Goal: Task Accomplishment & Management: Use online tool/utility

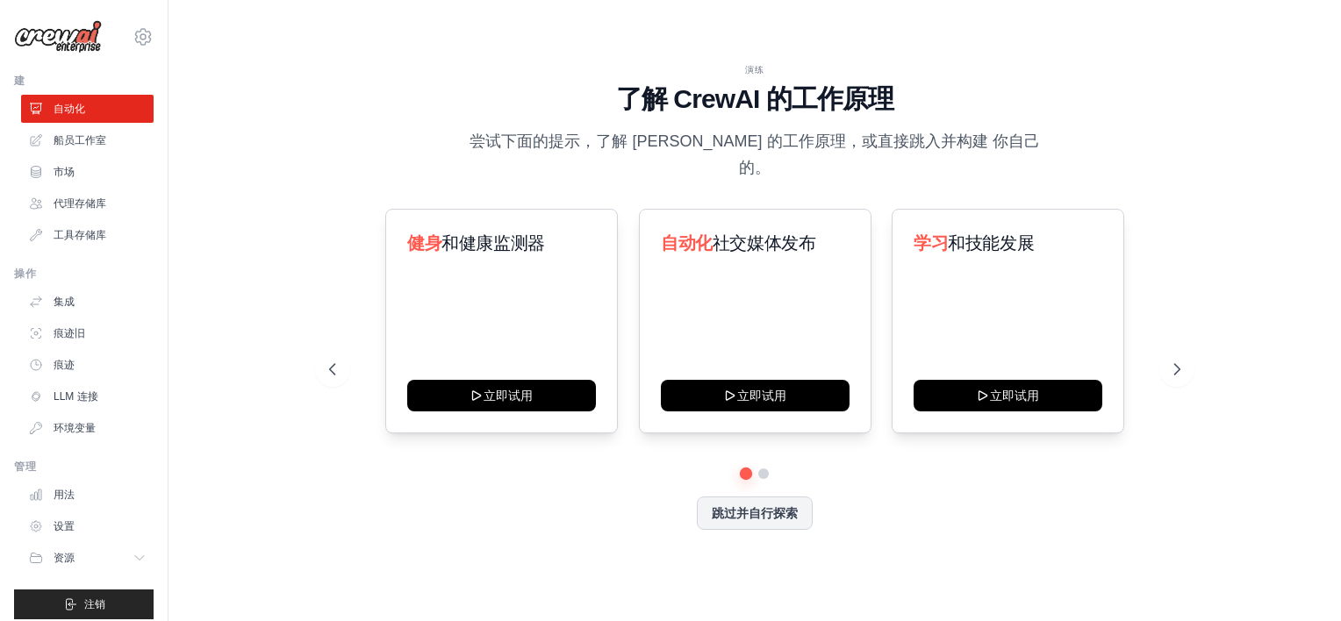
drag, startPoint x: 1029, startPoint y: 377, endPoint x: 1004, endPoint y: 424, distance: 53.4
click at [1004, 425] on div "健身 和健康监测器 立即试用 自动化 社交媒体发布 立即试用 学习 和技能发展 立即试用 个人 项目经理 内容" at bounding box center [754, 339] width 851 height 260
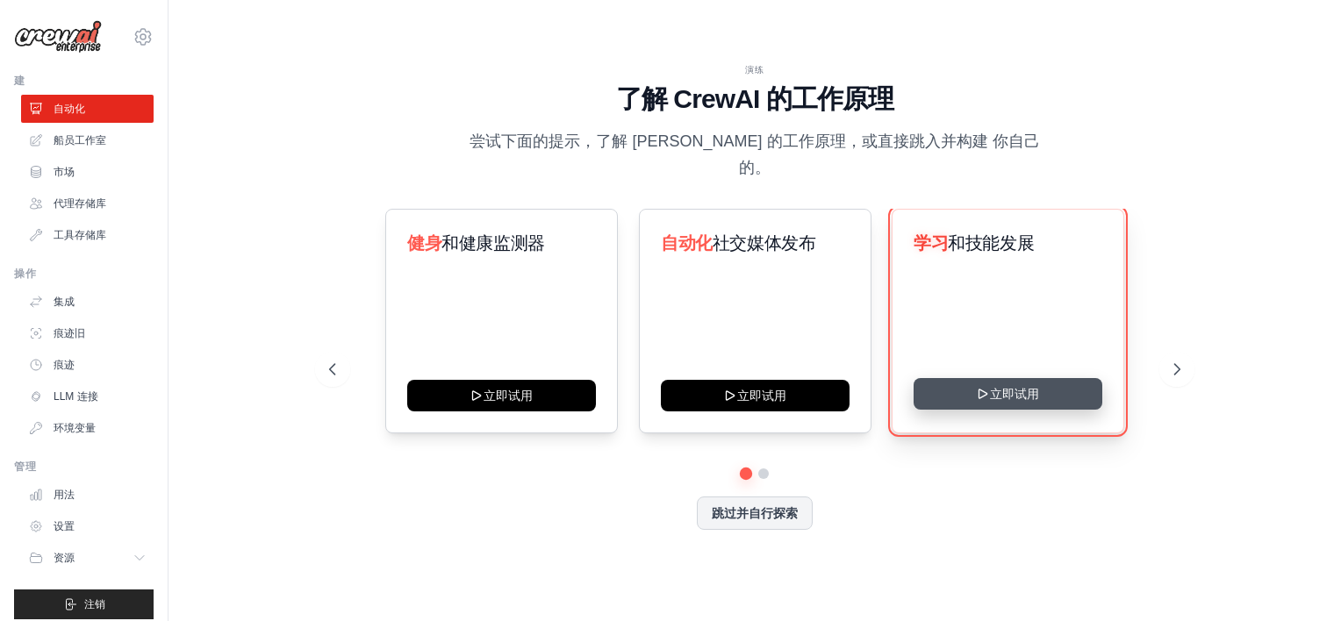
click at [994, 383] on button "立即试用" at bounding box center [1008, 394] width 189 height 32
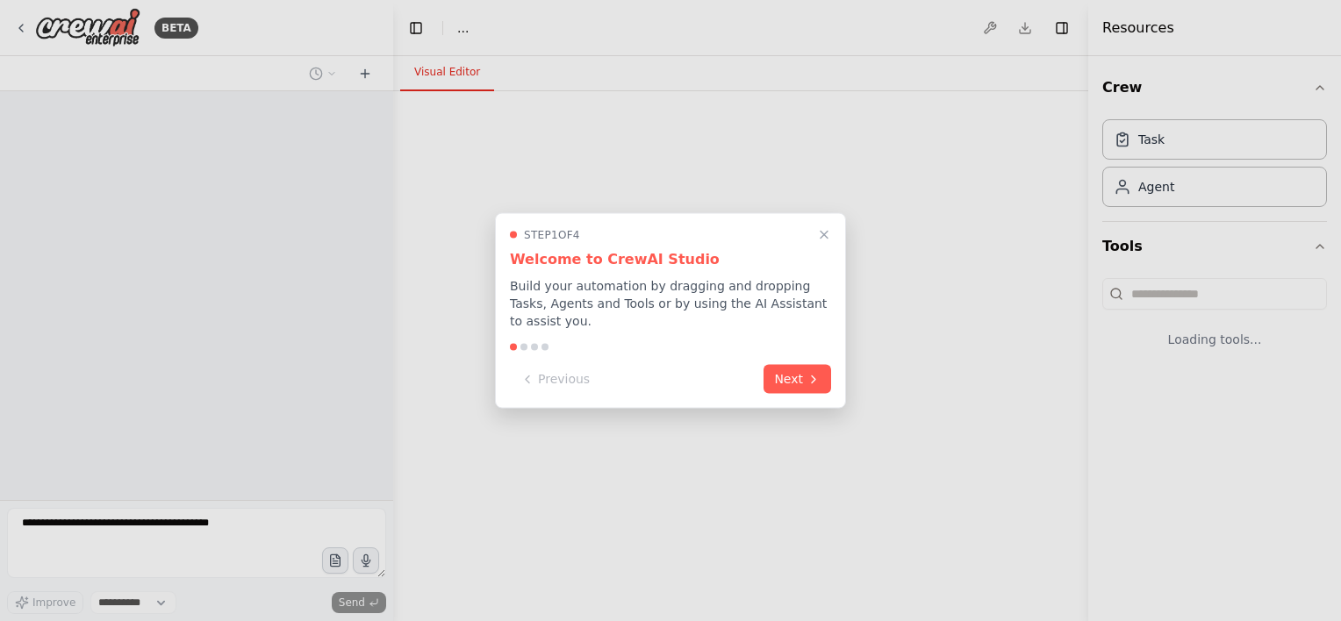
select select "****"
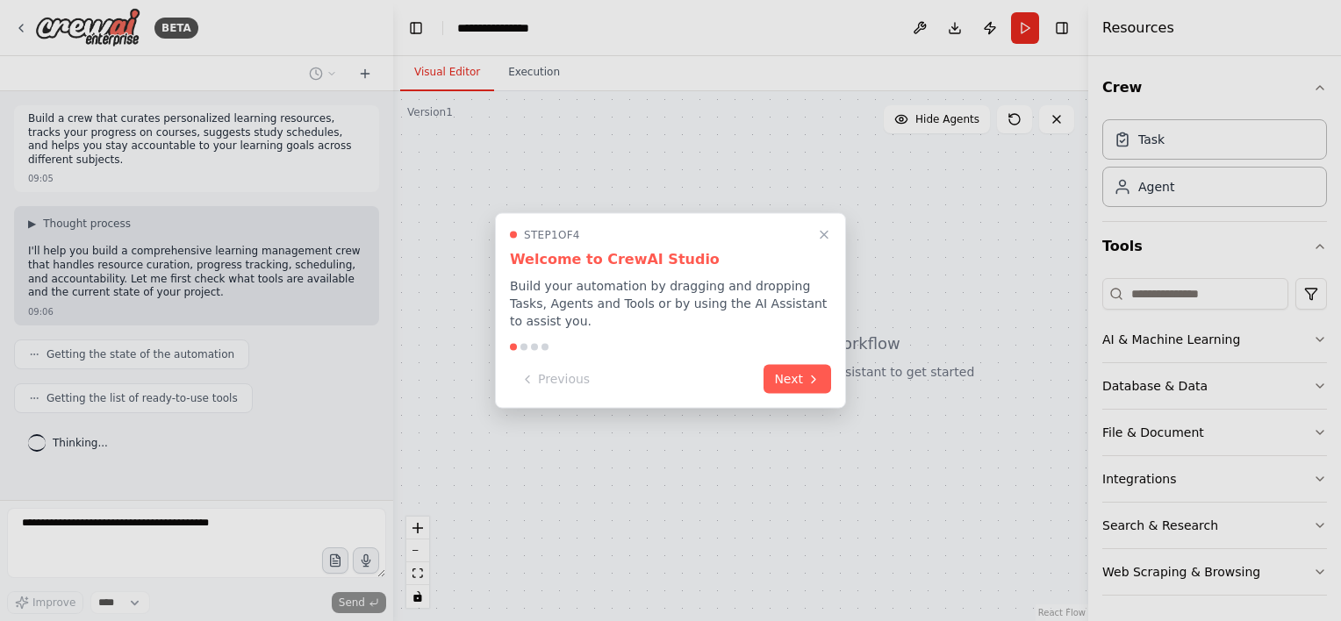
click at [1027, 200] on div at bounding box center [670, 310] width 1341 height 621
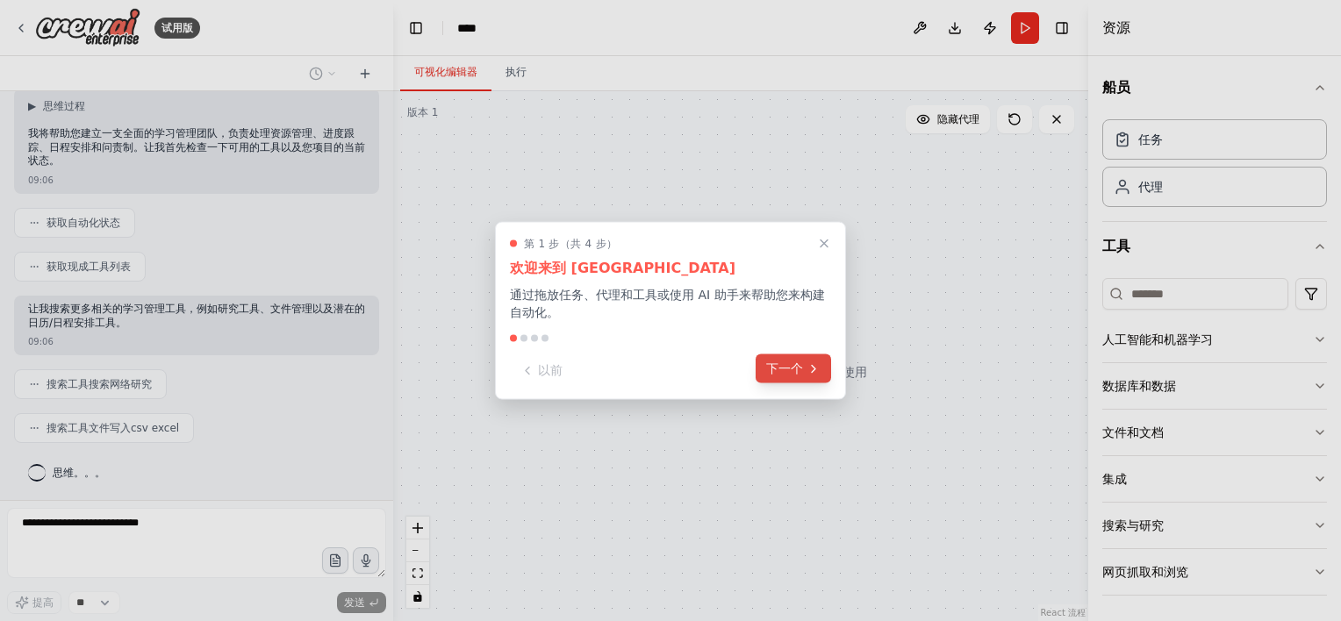
scroll to position [133, 0]
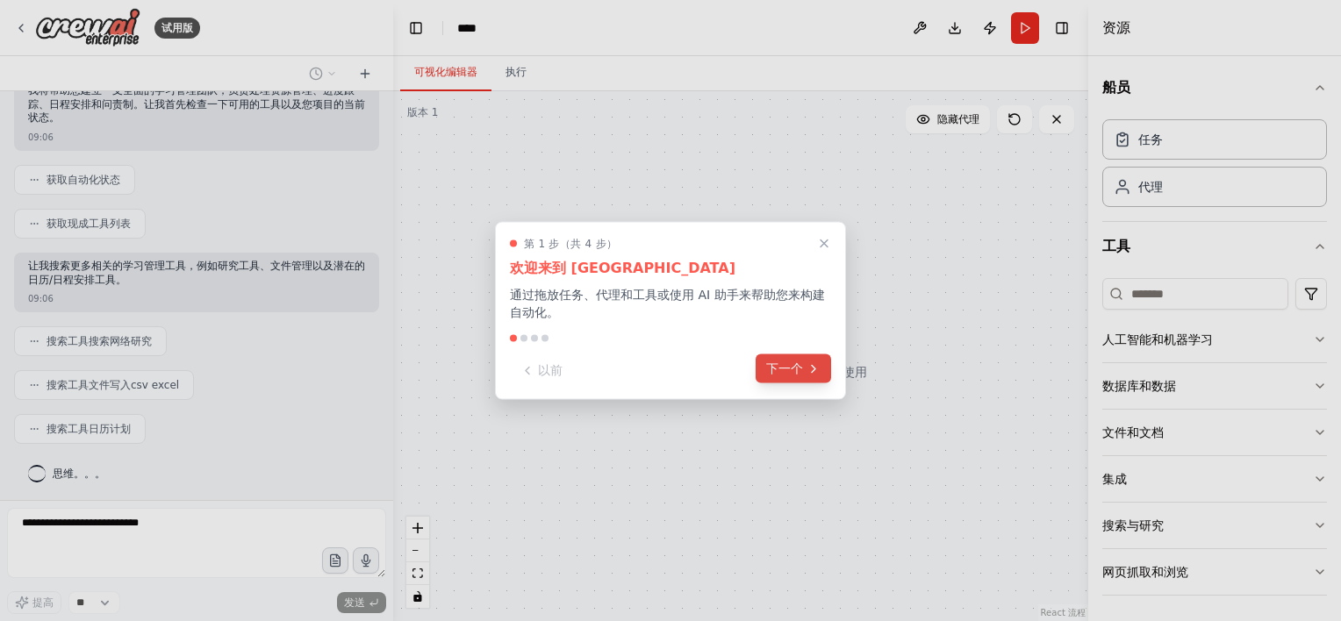
click at [785, 367] on font "下一个" at bounding box center [784, 369] width 37 height 18
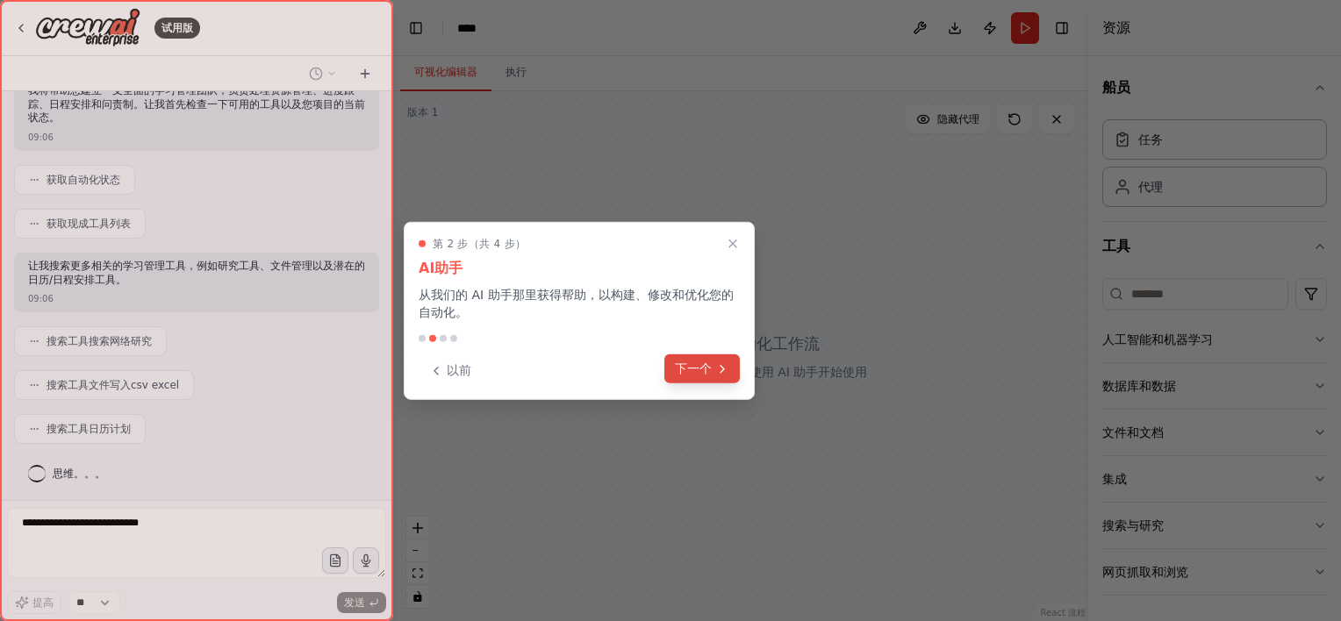
click at [709, 369] on font "下一个" at bounding box center [693, 369] width 37 height 18
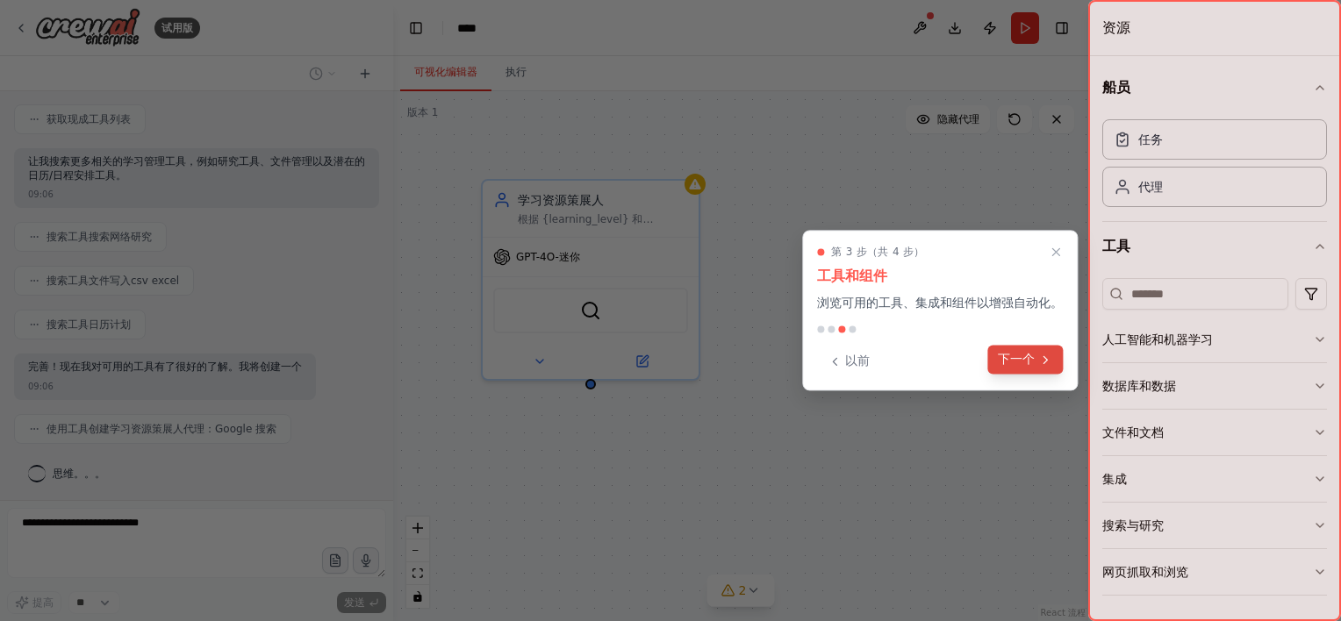
click at [1010, 360] on font "下一个" at bounding box center [1016, 359] width 37 height 18
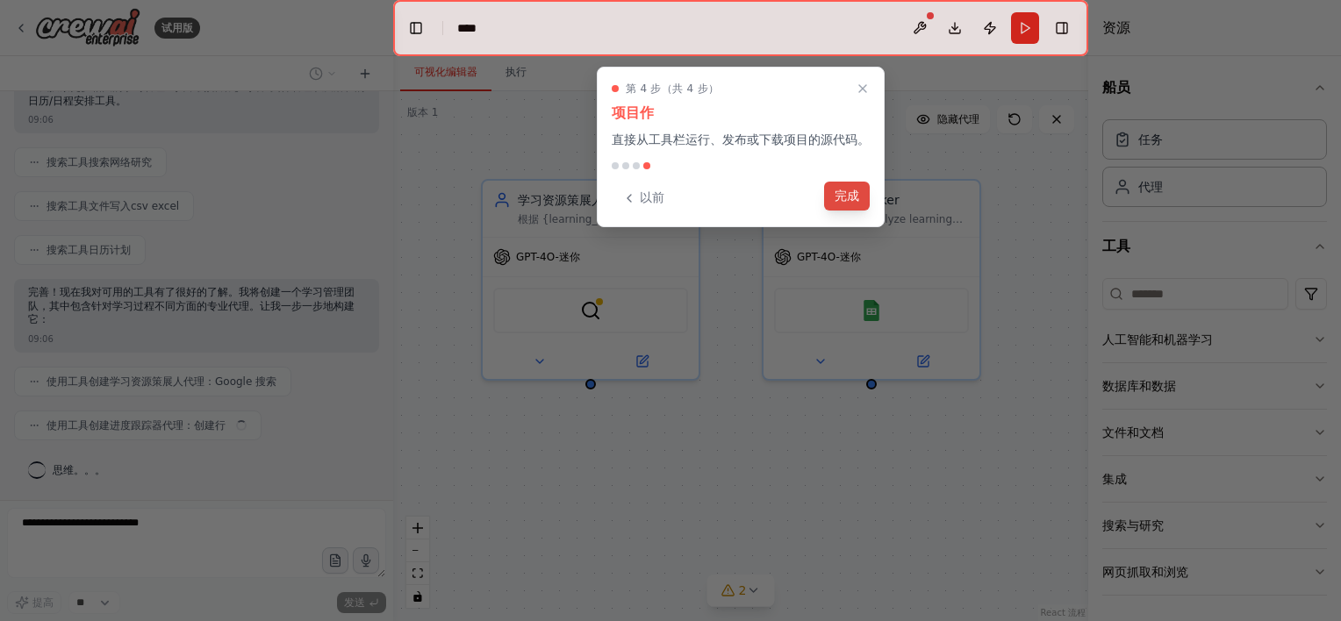
scroll to position [309, 0]
click at [857, 190] on button "完成" at bounding box center [847, 196] width 46 height 29
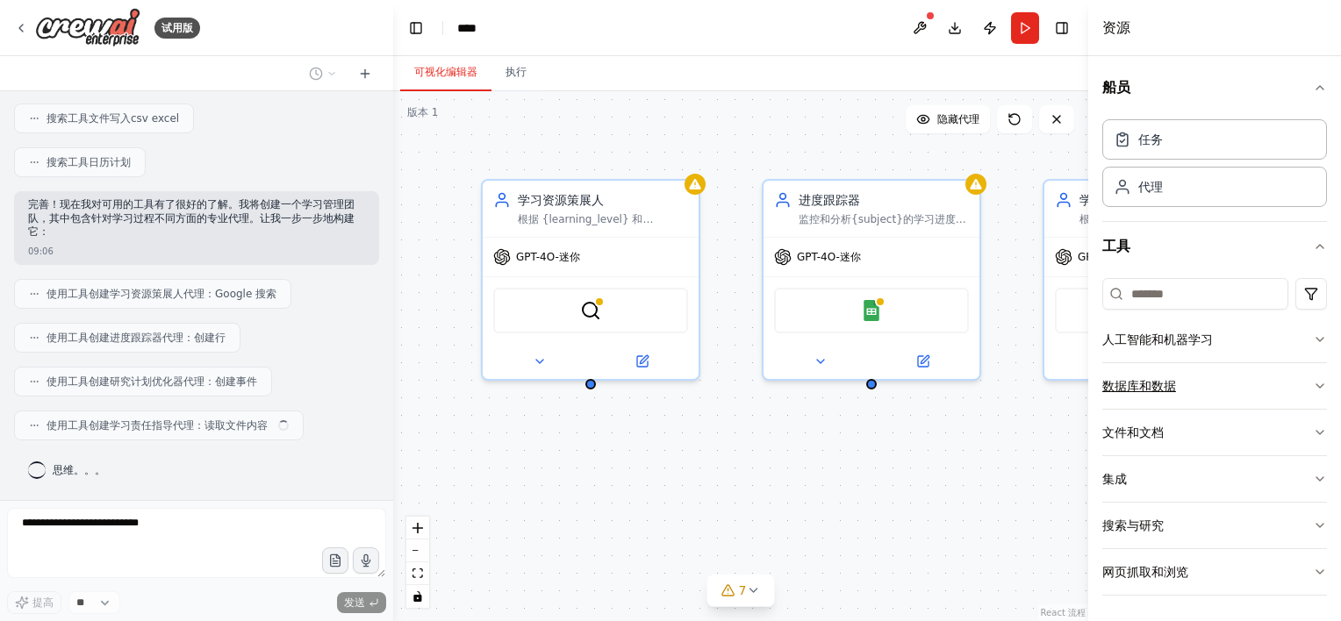
scroll to position [396, 0]
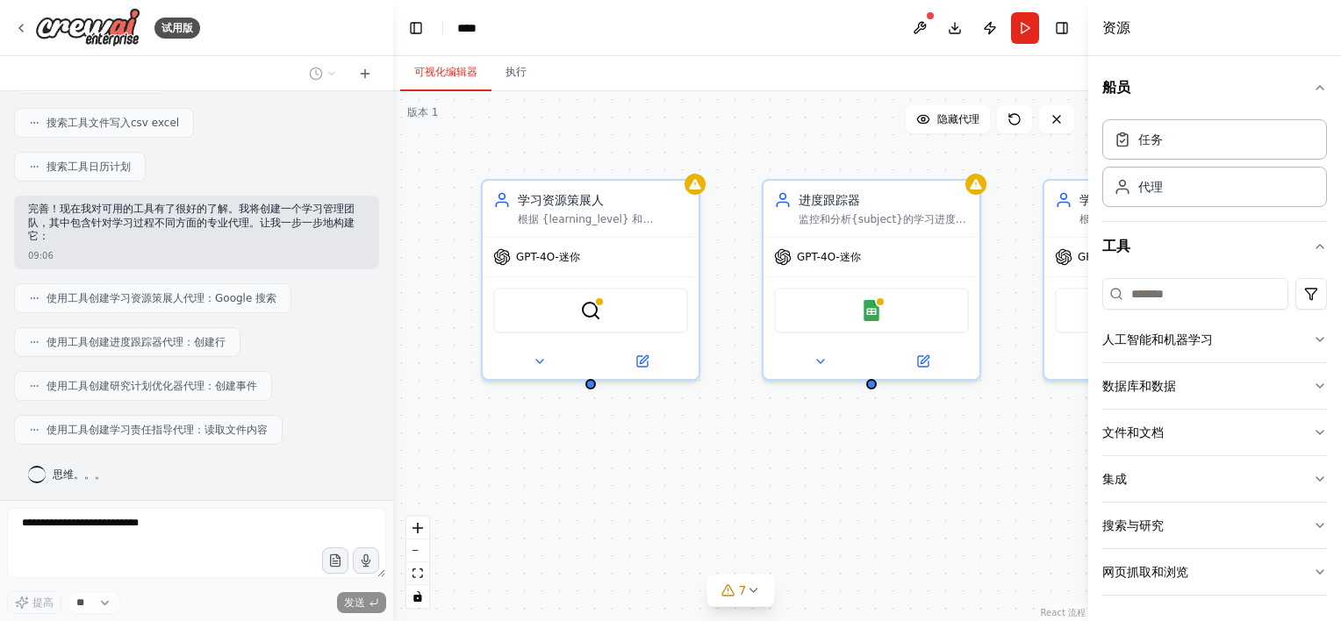
click at [590, 32] on header "切换左侧边栏 Studio **** Download Publish Run 切换右侧边栏" at bounding box center [740, 28] width 695 height 56
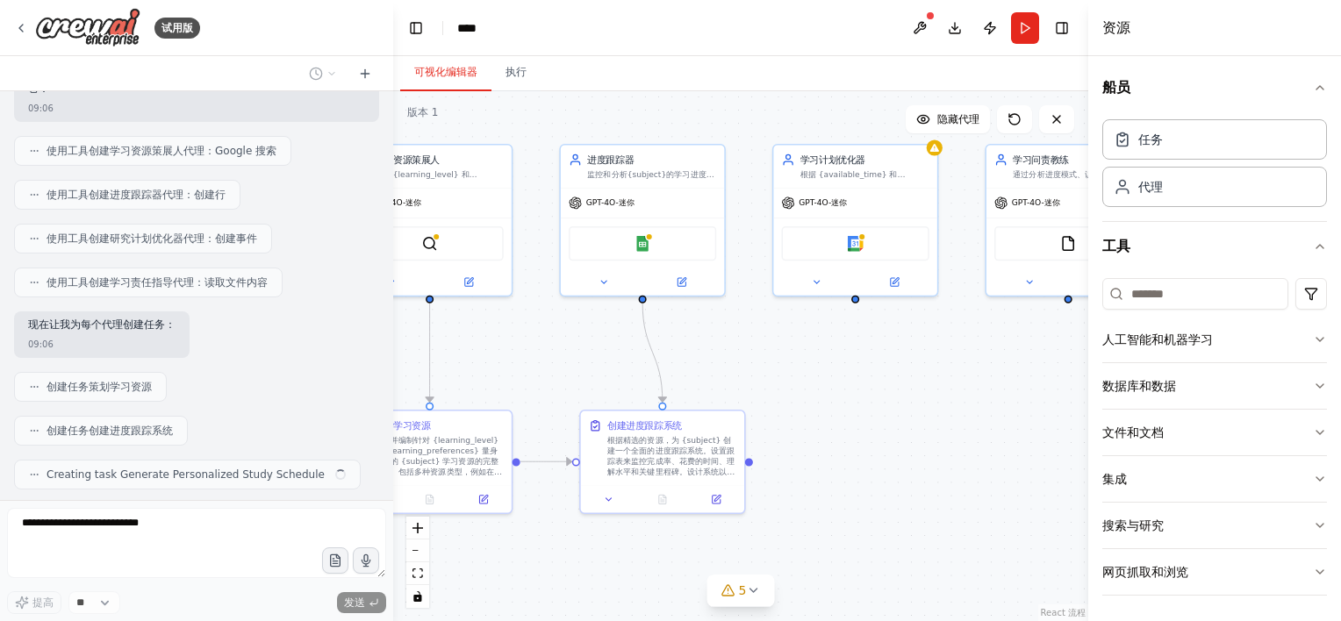
scroll to position [586, 0]
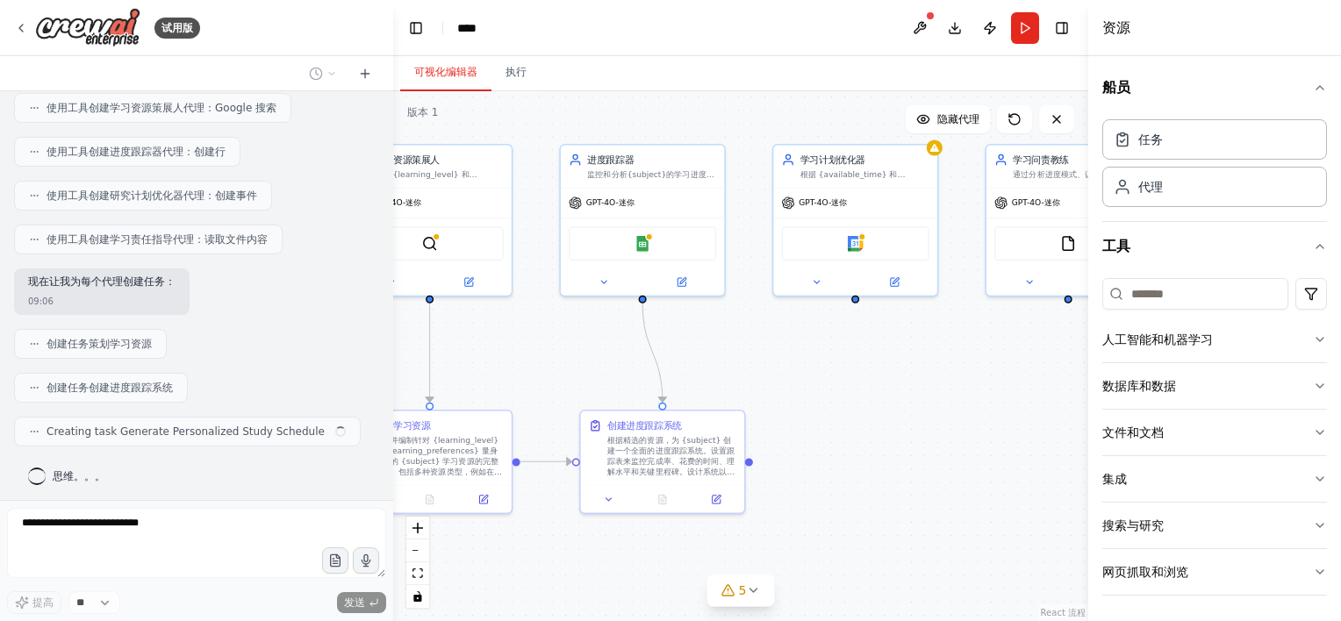
drag, startPoint x: 938, startPoint y: 498, endPoint x: 809, endPoint y: 366, distance: 184.9
click at [793, 354] on div ".deletable-edge-delete-btn { width: 20px; height: 20px; border: 0px solid #ffff…" at bounding box center [740, 356] width 695 height 530
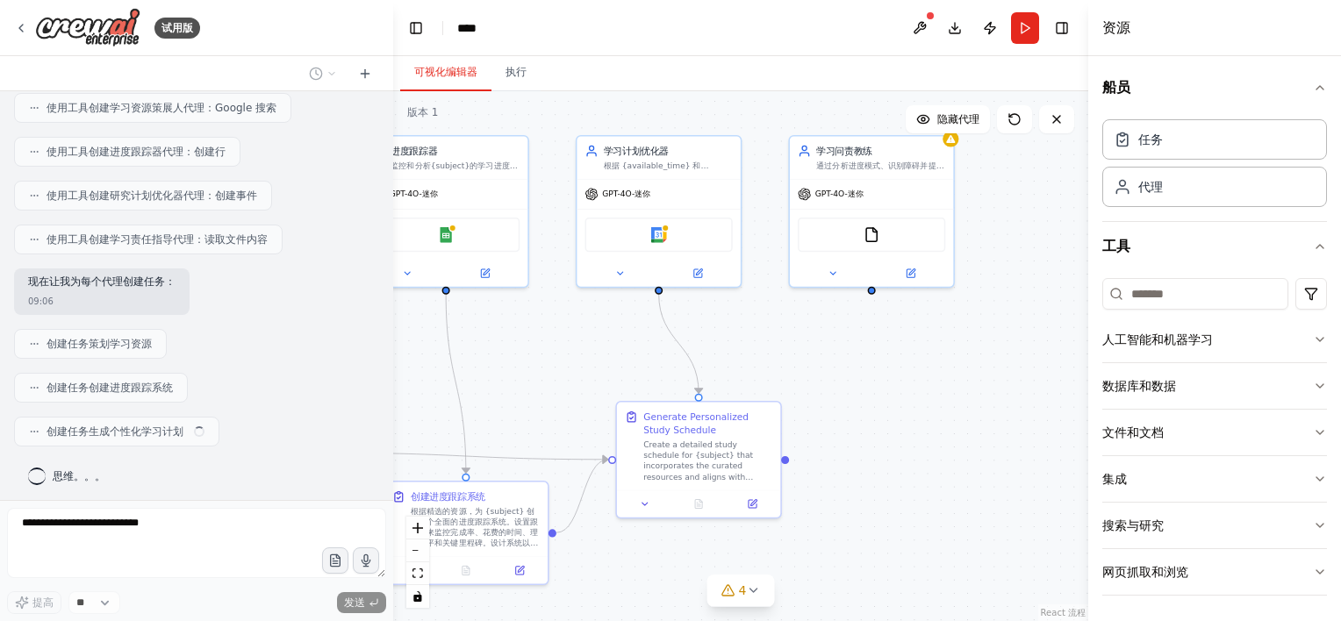
drag, startPoint x: 914, startPoint y: 369, endPoint x: 726, endPoint y: 364, distance: 188.7
click at [726, 364] on div ".deletable-edge-delete-btn { width: 20px; height: 20px; border: 0px solid #ffff…" at bounding box center [740, 356] width 695 height 530
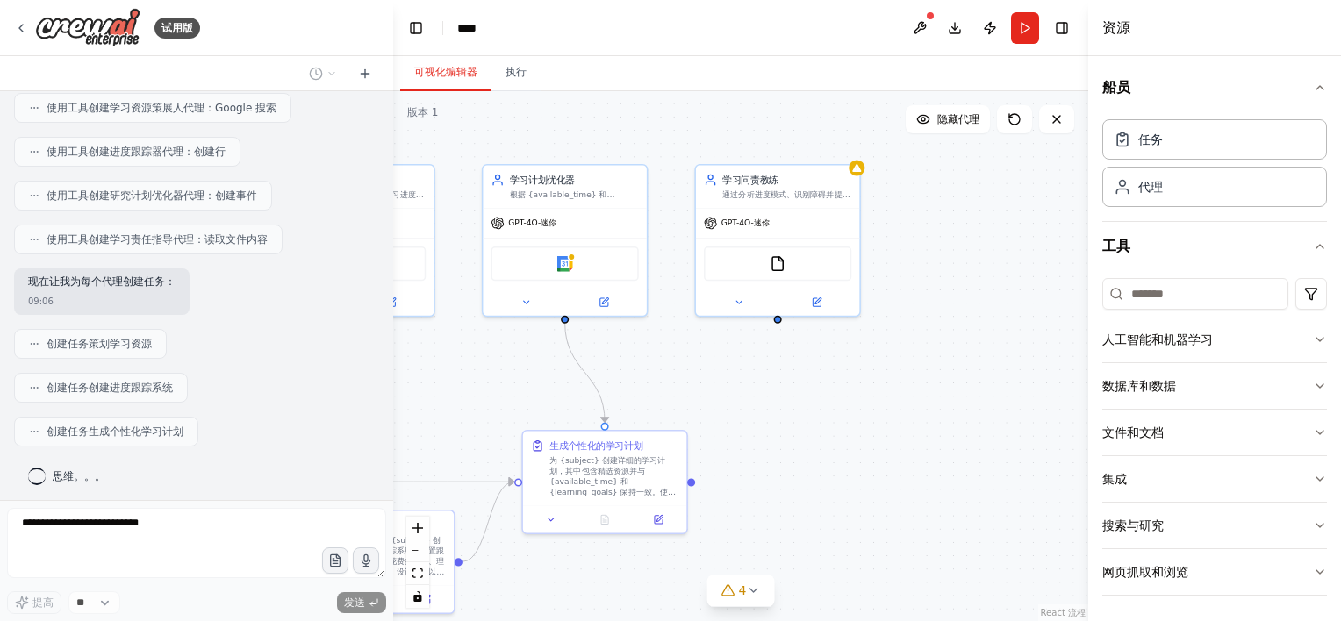
drag, startPoint x: 1009, startPoint y: 384, endPoint x: 829, endPoint y: 417, distance: 183.0
click at [829, 417] on div ".deletable-edge-delete-btn { width: 20px; height: 20px; border: 0px solid #ffff…" at bounding box center [740, 356] width 695 height 530
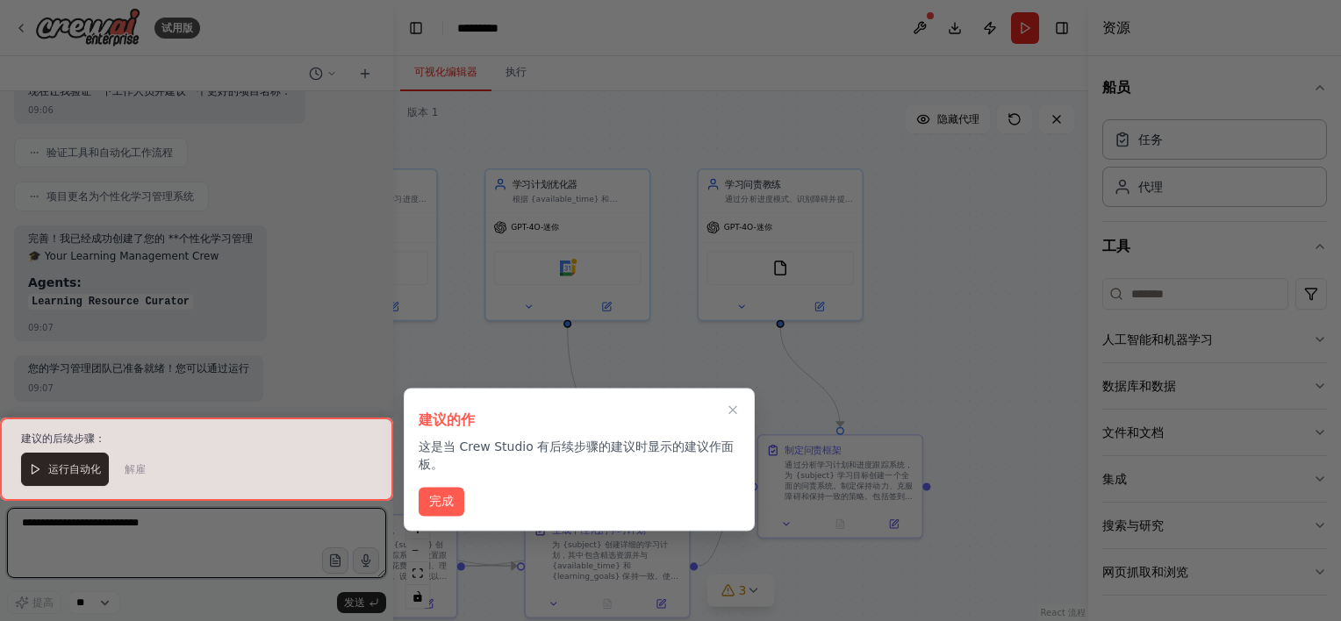
scroll to position [1033, 0]
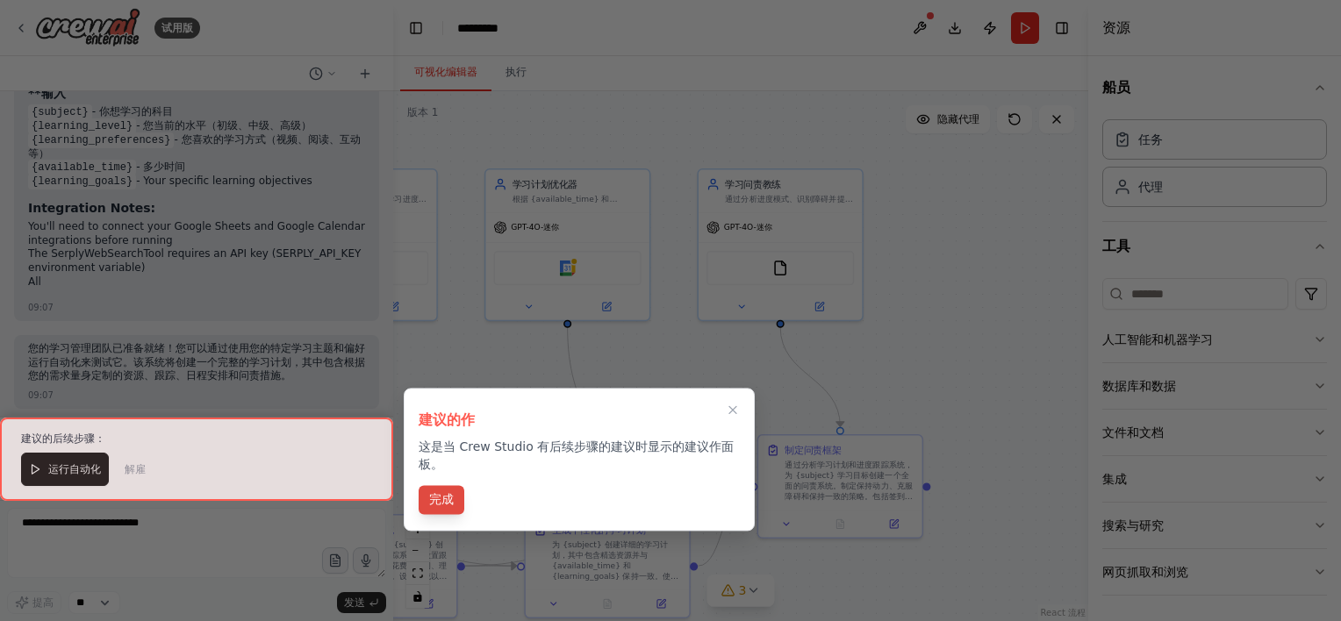
click at [453, 495] on button "完成" at bounding box center [442, 499] width 46 height 29
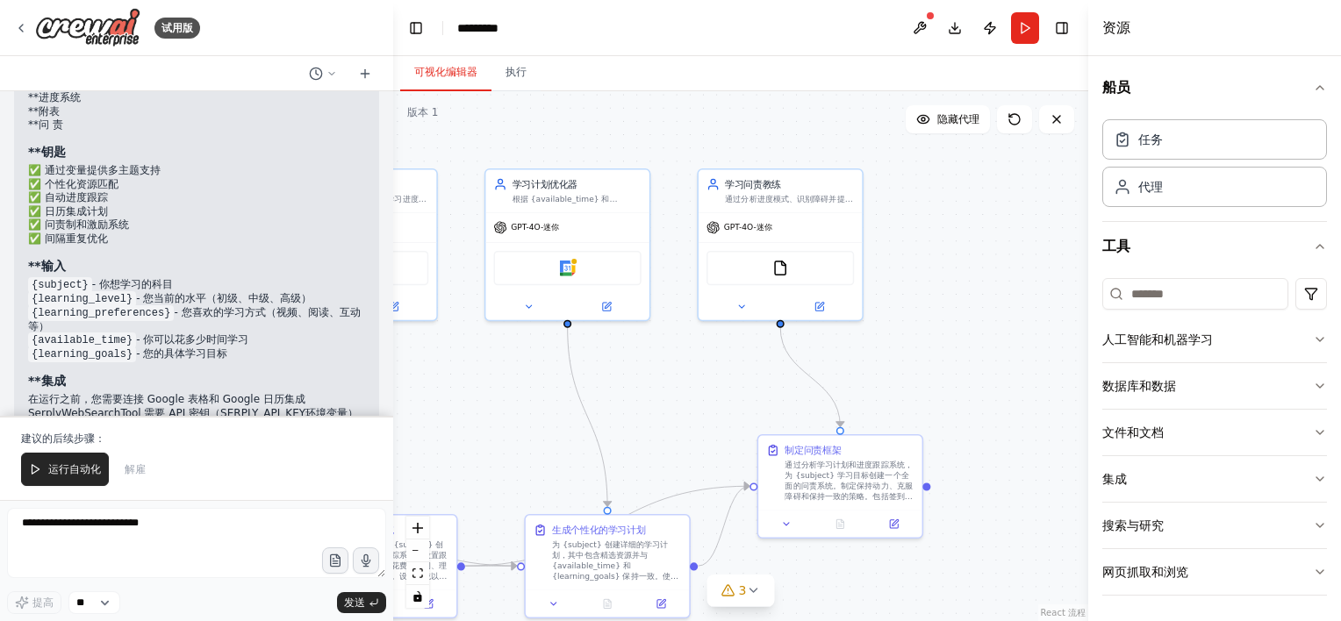
scroll to position [1462, 0]
